Goal: Information Seeking & Learning: Learn about a topic

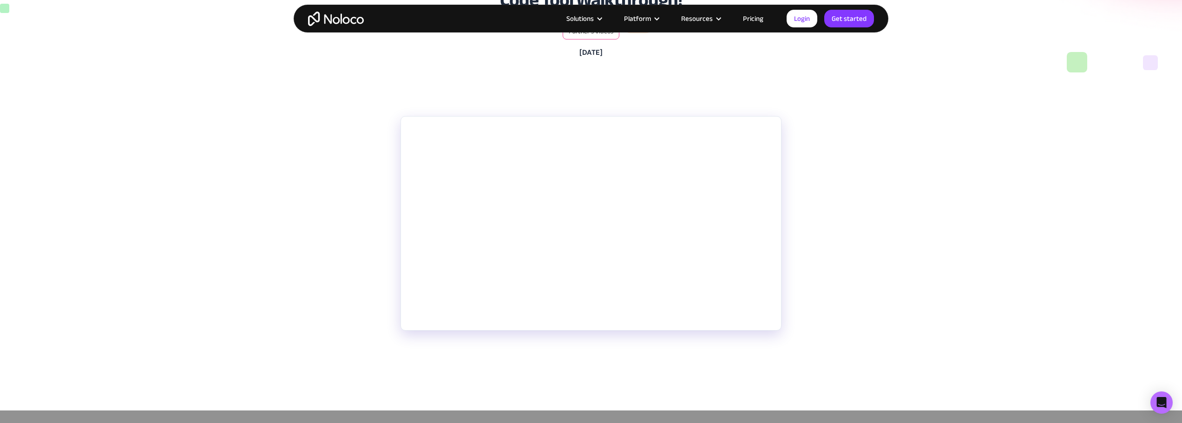
scroll to position [139, 0]
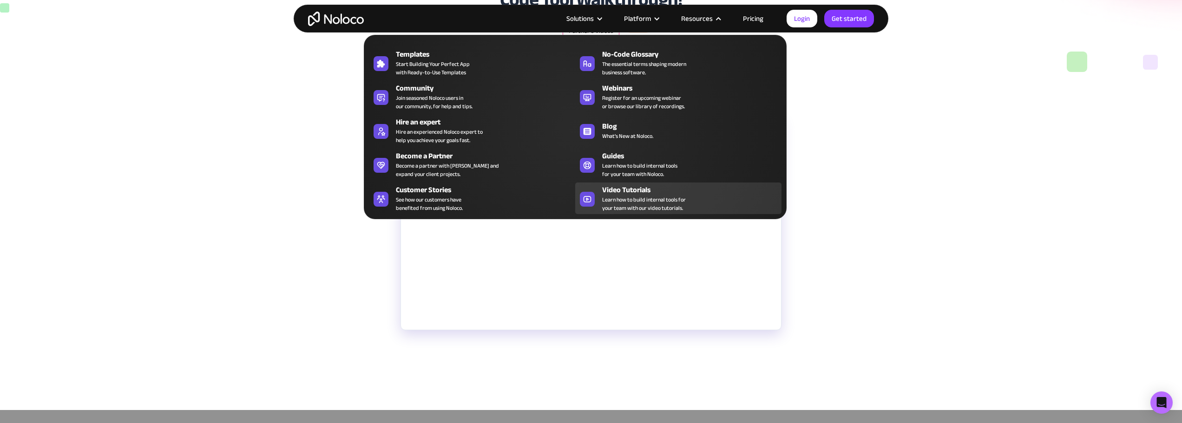
click at [636, 188] on div "Video Tutorials" at bounding box center [694, 189] width 184 height 11
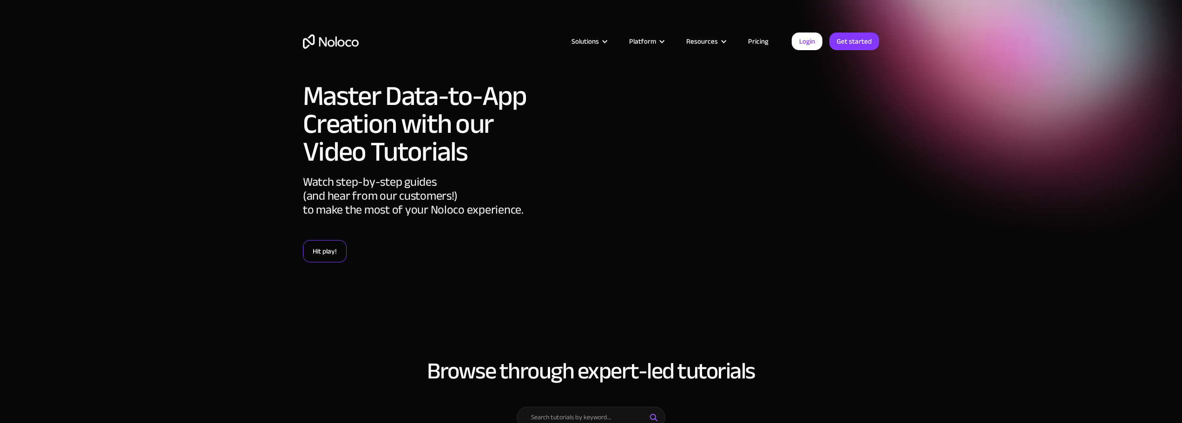
click at [318, 250] on link "Hit play!" at bounding box center [325, 251] width 44 height 22
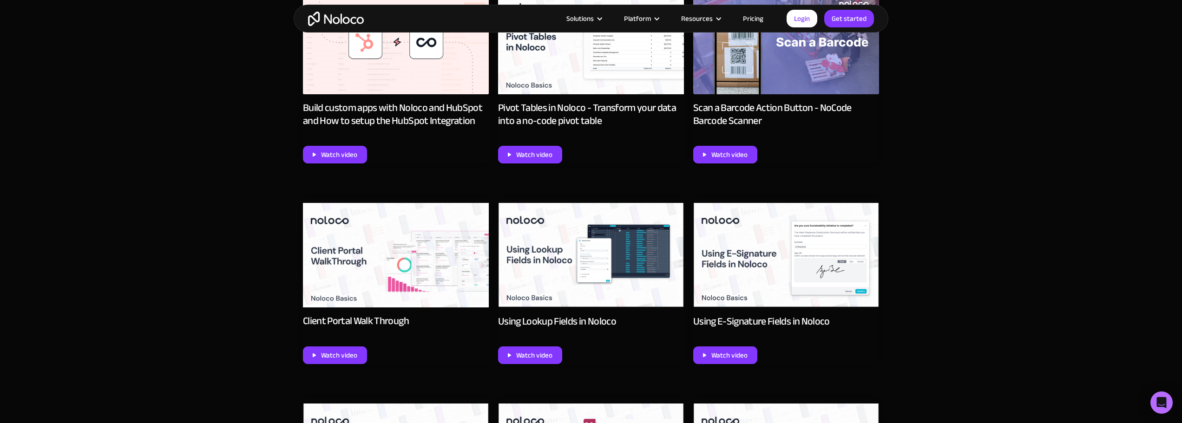
scroll to position [546, 0]
click at [371, 253] on img at bounding box center [396, 255] width 186 height 105
